Goal: Task Accomplishment & Management: Complete application form

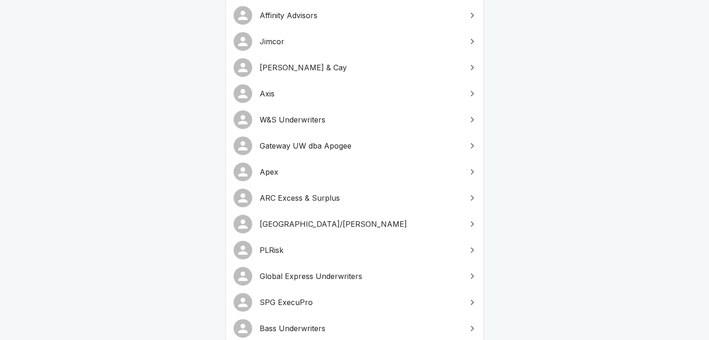
scroll to position [186, 0]
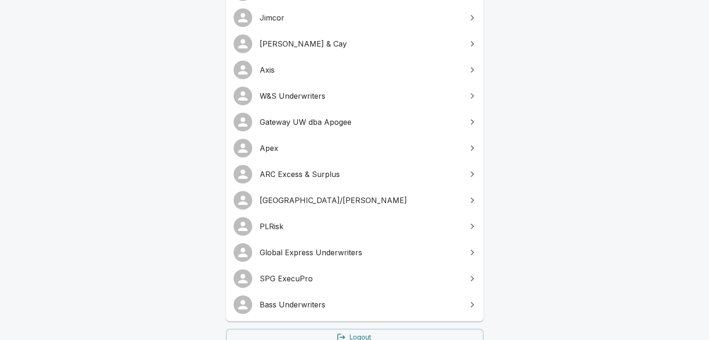
click at [277, 169] on span "ARC Excess & Surplus" at bounding box center [360, 174] width 201 height 11
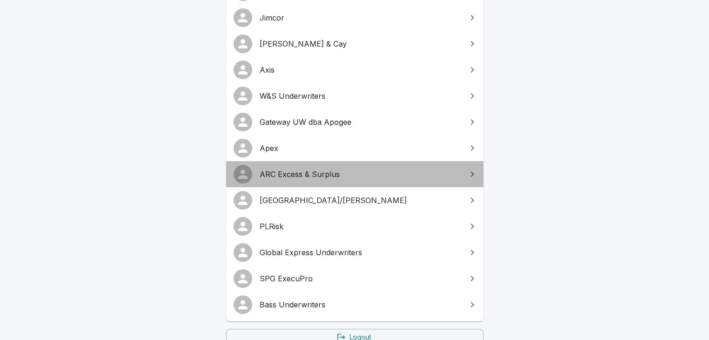
click at [277, 169] on span "ARC Excess & Surplus" at bounding box center [360, 174] width 201 height 11
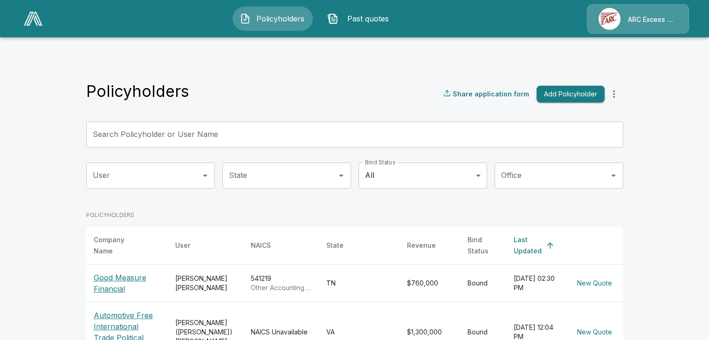
click at [650, 24] on div "ARC Excess & Surplus" at bounding box center [638, 18] width 102 height 29
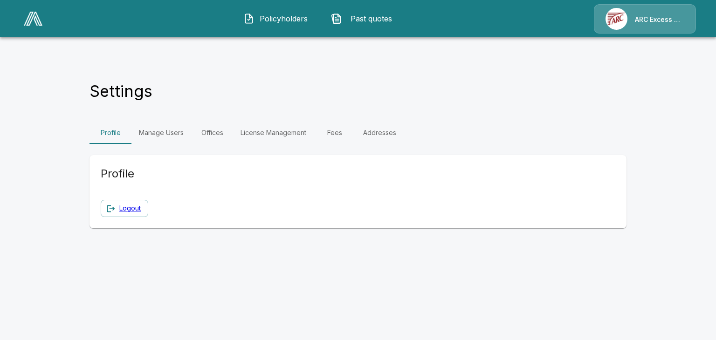
click at [646, 18] on p "ARC Excess & Surplus" at bounding box center [659, 19] width 49 height 9
click at [159, 122] on link "Manage Users" at bounding box center [161, 133] width 60 height 22
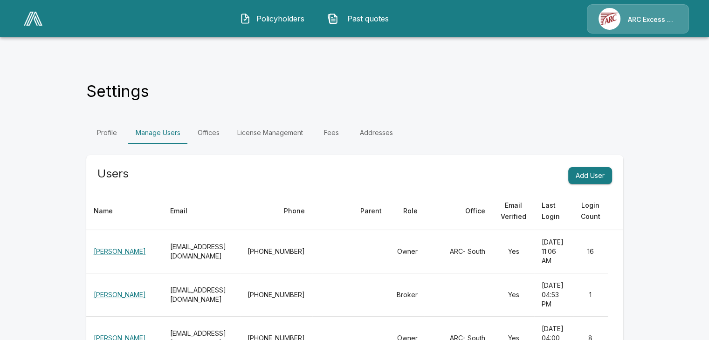
click at [565, 122] on div "Profile Manage Users Offices License Management Fees Addresses" at bounding box center [354, 133] width 537 height 22
drag, startPoint x: 592, startPoint y: 158, endPoint x: 571, endPoint y: 153, distance: 21.9
click at [592, 167] on button "Add User" at bounding box center [590, 175] width 44 height 17
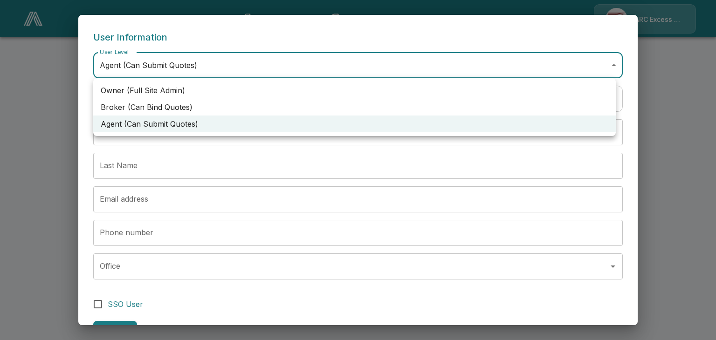
click at [163, 66] on body "Policyholders Past quotes ARC Excess & Surplus Settings Profile Manage Users Of…" at bounding box center [358, 77] width 716 height 155
click at [164, 66] on div at bounding box center [358, 170] width 716 height 340
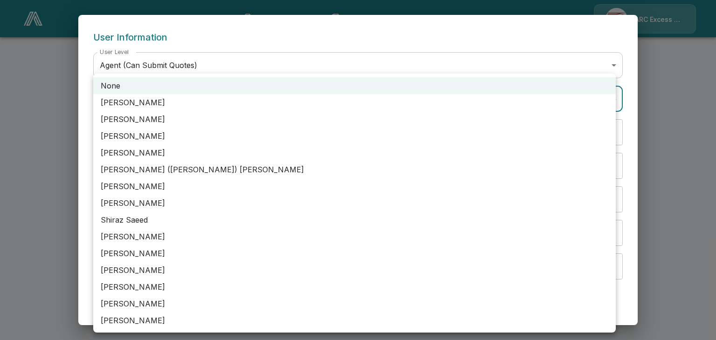
click at [145, 100] on body "Policyholders Past quotes ARC Excess & Surplus Settings Profile Manage Users Of…" at bounding box center [358, 77] width 716 height 155
click at [243, 41] on div at bounding box center [358, 170] width 716 height 340
click at [148, 104] on body "Policyholders Past quotes ARC Excess & Surplus Settings Profile Manage Users Of…" at bounding box center [358, 77] width 716 height 155
click at [180, 68] on div at bounding box center [358, 170] width 716 height 340
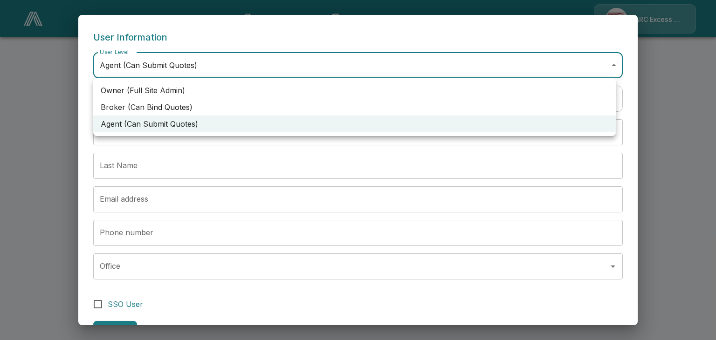
click at [183, 64] on body "Policyholders Past quotes ARC Excess & Surplus Settings Profile Manage Users Of…" at bounding box center [358, 77] width 716 height 155
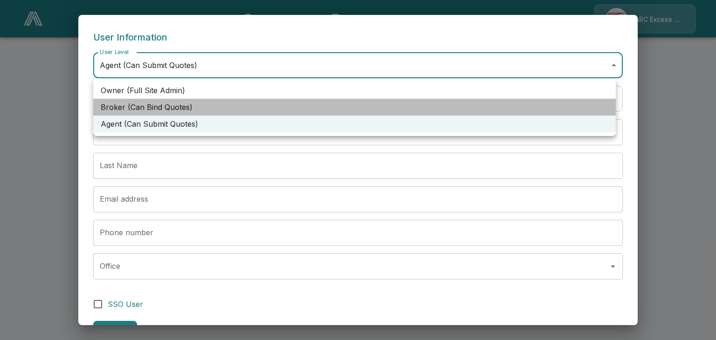
click at [156, 105] on li "Broker (Can Bind Quotes)" at bounding box center [354, 107] width 523 height 17
type input "******"
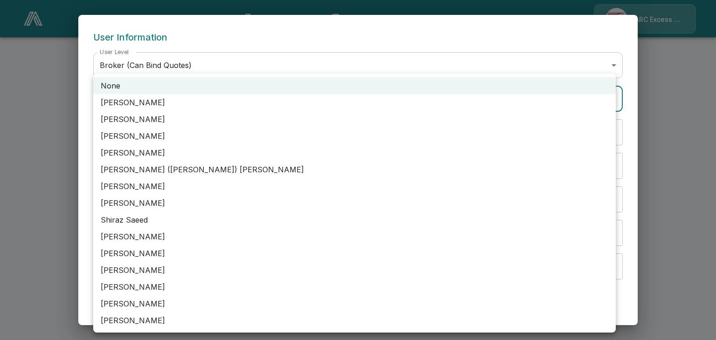
click at [155, 102] on body "Policyholders Past quotes ARC Excess & Surplus Settings Profile Manage Users Of…" at bounding box center [358, 77] width 716 height 155
click at [235, 45] on div at bounding box center [358, 170] width 716 height 340
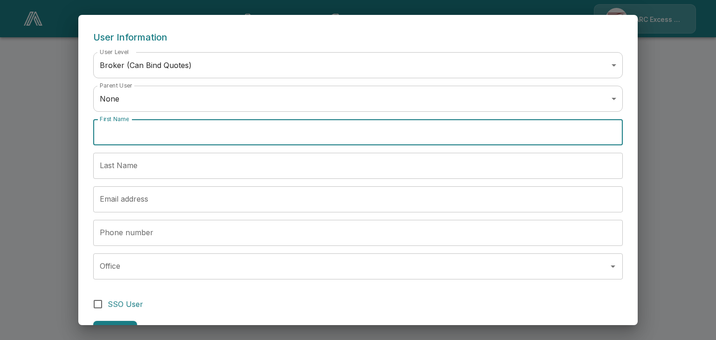
click at [141, 135] on input "First Name" at bounding box center [358, 132] width 530 height 26
click at [106, 133] on input "********" at bounding box center [358, 132] width 530 height 26
type input "*******"
click at [120, 158] on div "Last Name Last Name" at bounding box center [358, 166] width 530 height 26
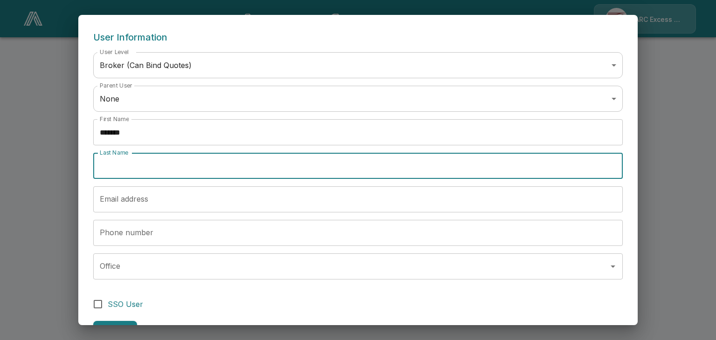
click at [148, 167] on input "Last Name" at bounding box center [358, 166] width 530 height 26
type input "*"
type input "******"
click at [143, 199] on input "Email address" at bounding box center [358, 199] width 530 height 26
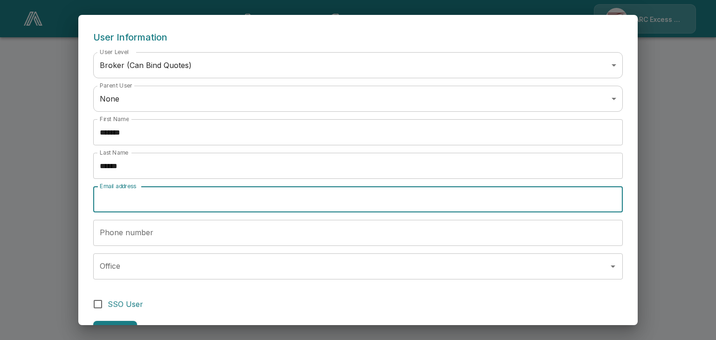
click at [207, 206] on input "Email address" at bounding box center [358, 199] width 530 height 26
paste input "**********"
type input "**********"
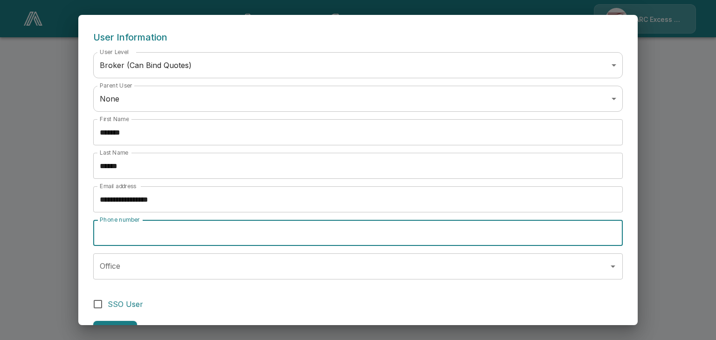
click at [164, 232] on input "Phone number" at bounding box center [358, 233] width 530 height 26
click at [220, 238] on input "Phone number" at bounding box center [358, 233] width 530 height 26
paste input "**********"
type input "**********"
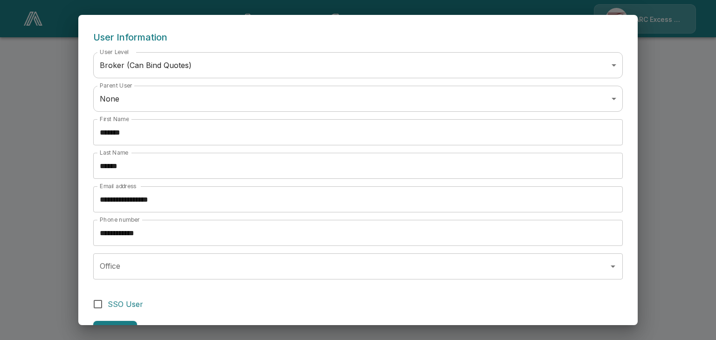
click at [220, 290] on form "**********" at bounding box center [358, 184] width 530 height 309
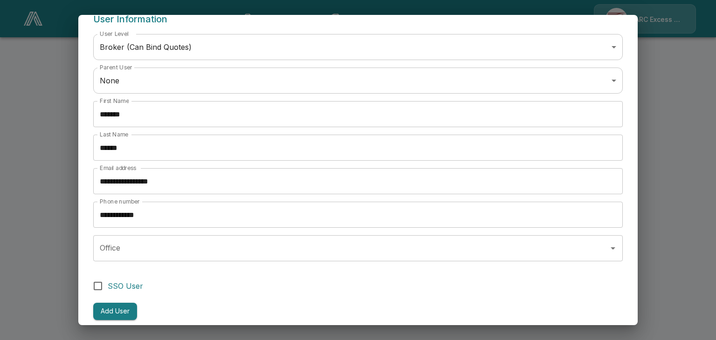
scroll to position [28, 0]
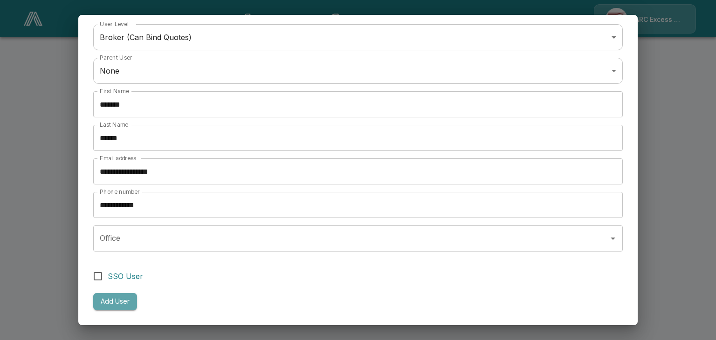
click at [121, 299] on button "Add User" at bounding box center [115, 301] width 44 height 17
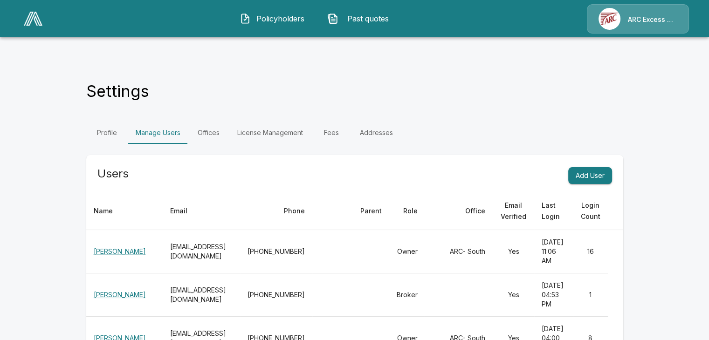
click at [556, 122] on div "Profile Manage Users Offices License Management Fees Addresses" at bounding box center [354, 133] width 537 height 22
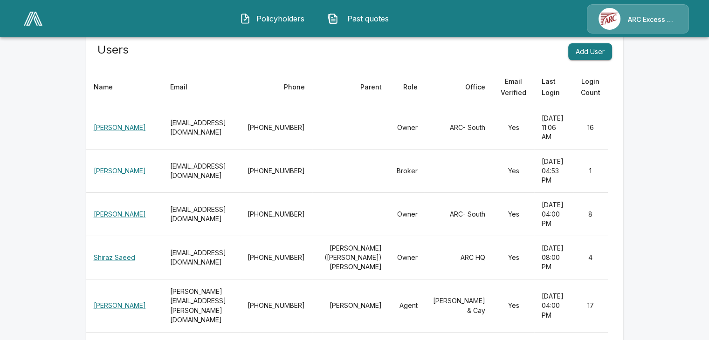
scroll to position [666, 0]
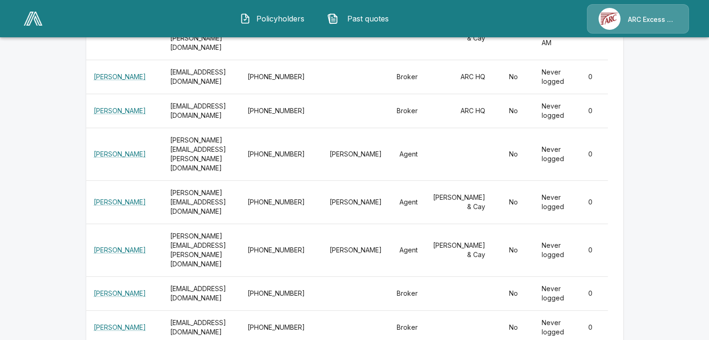
click at [38, 22] on img at bounding box center [33, 19] width 19 height 14
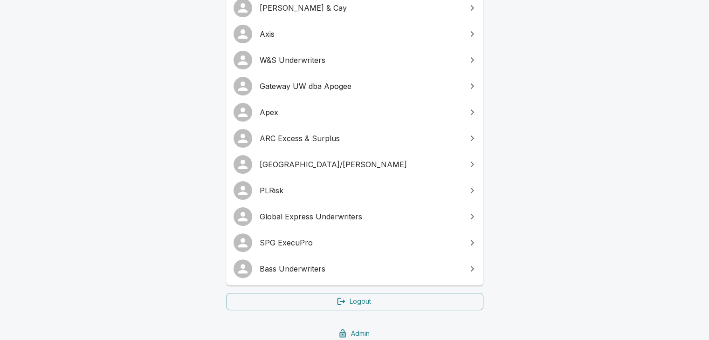
scroll to position [248, 0]
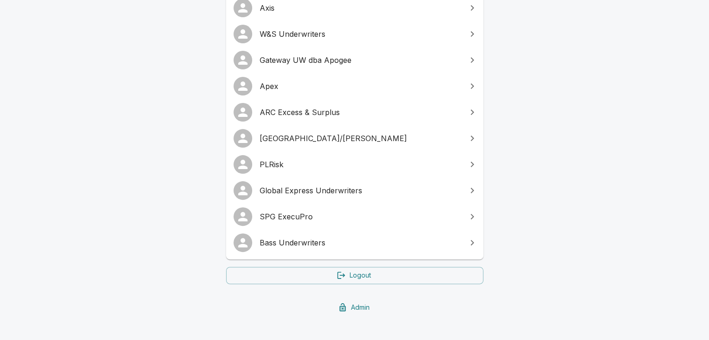
click at [310, 211] on span "SPG ExecuPro" at bounding box center [360, 216] width 201 height 11
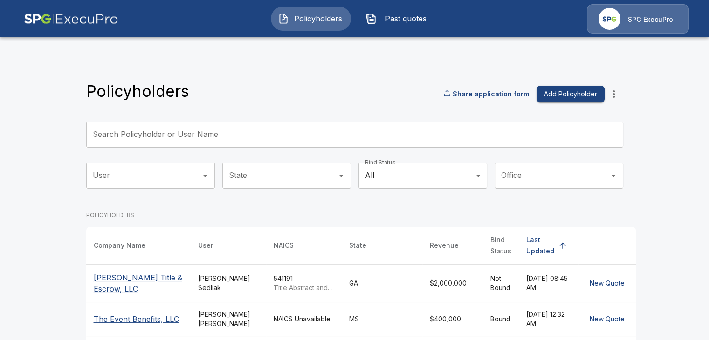
click at [633, 25] on div "SPG ExecuPro" at bounding box center [638, 18] width 102 height 29
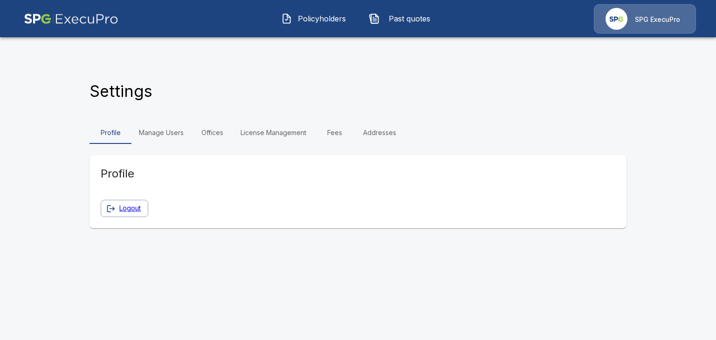
click at [157, 122] on link "Manage Users" at bounding box center [161, 133] width 60 height 22
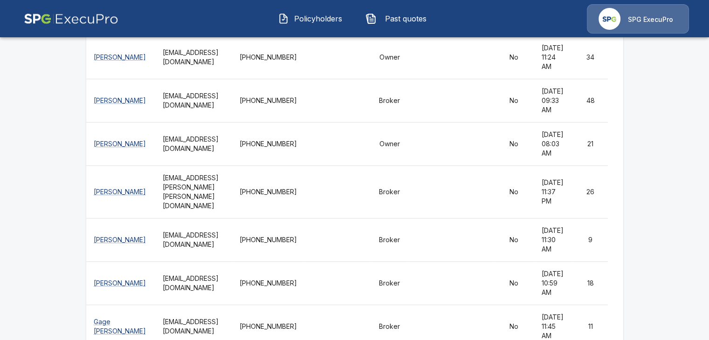
scroll to position [3099, 0]
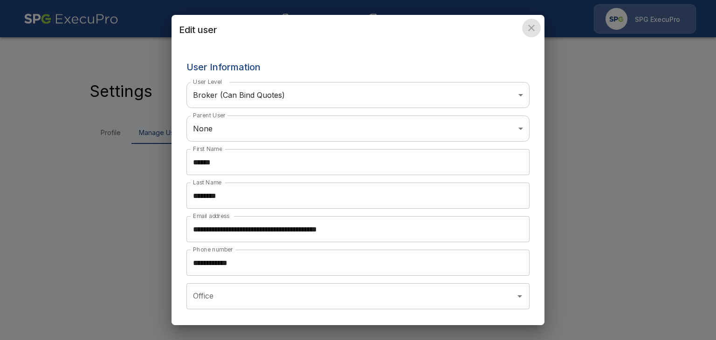
click at [532, 26] on icon "close" at bounding box center [531, 27] width 11 height 11
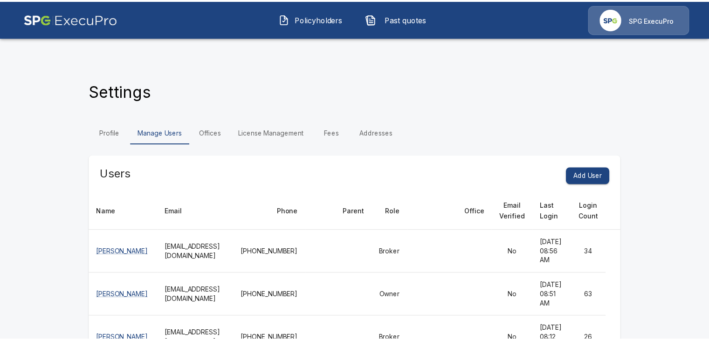
scroll to position [134, 0]
